Goal: Task Accomplishment & Management: Complete application form

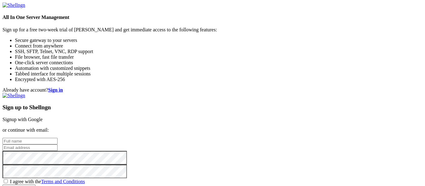
scroll to position [51, 0]
click at [58, 138] on input "text" at bounding box center [29, 141] width 55 height 7
type input "[PERSON_NAME]"
click at [58, 145] on input "email" at bounding box center [29, 148] width 55 height 7
type input "[PERSON_NAME][EMAIL_ADDRESS][DOMAIN_NAME]"
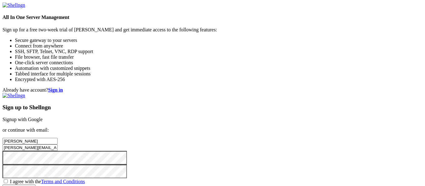
click at [85, 179] on span "I agree with the Terms and Conditions" at bounding box center [47, 181] width 75 height 5
click at [8, 179] on input "I agree with the Terms and Conditions" at bounding box center [6, 181] width 4 height 4
checkbox input "true"
drag, startPoint x: 253, startPoint y: 172, endPoint x: 252, endPoint y: 100, distance: 71.8
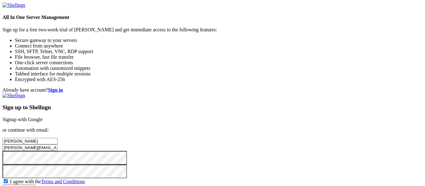
click at [35, 185] on input "Create account" at bounding box center [18, 188] width 33 height 7
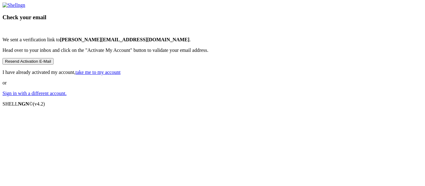
scroll to position [42, 0]
click at [67, 96] on link "Sign in with a different account." at bounding box center [34, 93] width 64 height 5
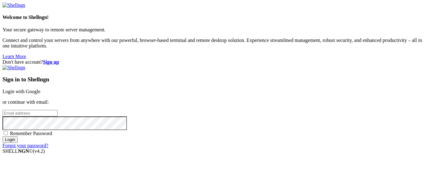
click at [40, 89] on link "Login with Google" at bounding box center [21, 91] width 38 height 5
